Goal: Transaction & Acquisition: Book appointment/travel/reservation

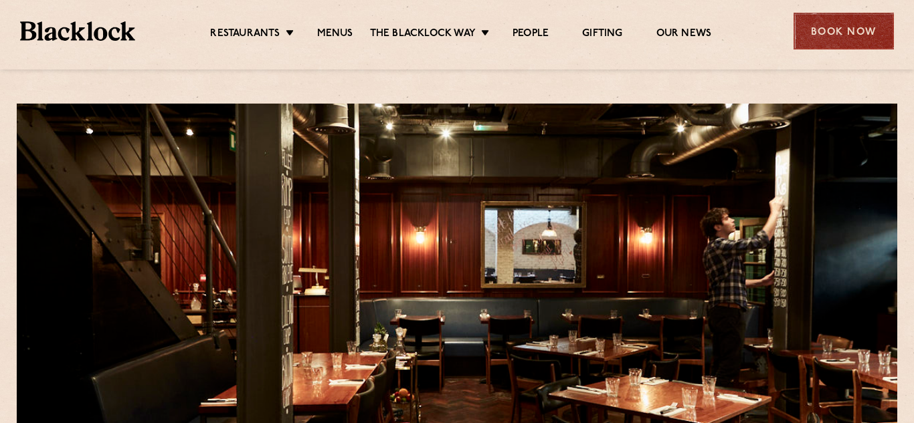
click at [810, 33] on div "Book Now" at bounding box center [843, 31] width 100 height 37
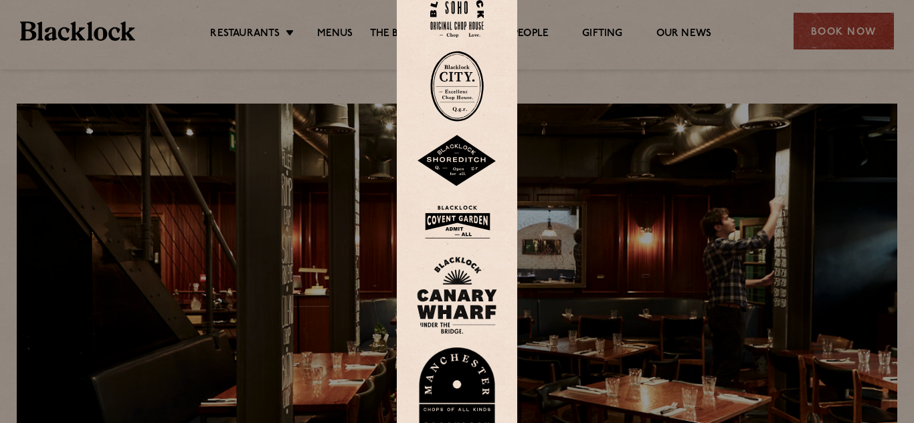
click at [429, 161] on img at bounding box center [457, 161] width 80 height 52
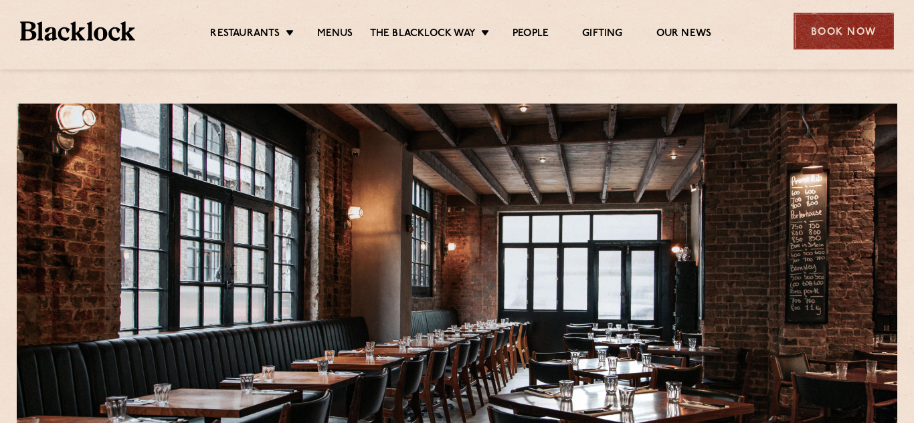
click at [821, 31] on div "Book Now" at bounding box center [843, 31] width 100 height 37
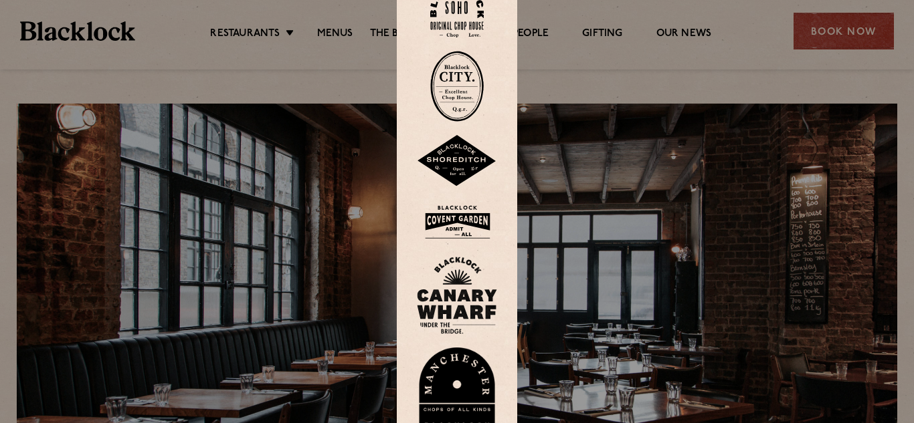
click at [481, 84] on img at bounding box center [457, 86] width 54 height 71
